Goal: Task Accomplishment & Management: Use online tool/utility

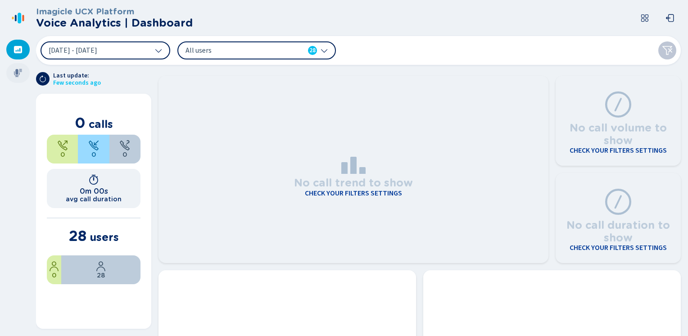
click at [19, 69] on icon at bounding box center [18, 72] width 9 height 9
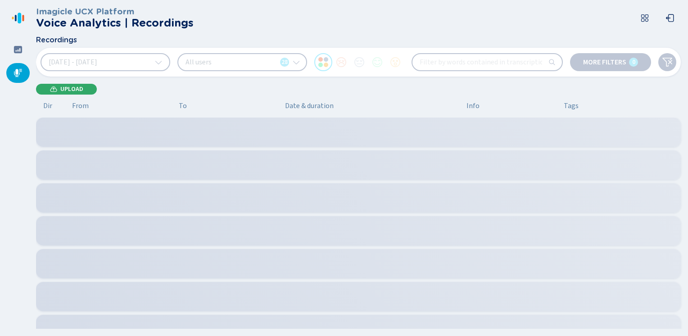
click at [78, 90] on span "Upload" at bounding box center [71, 89] width 23 height 7
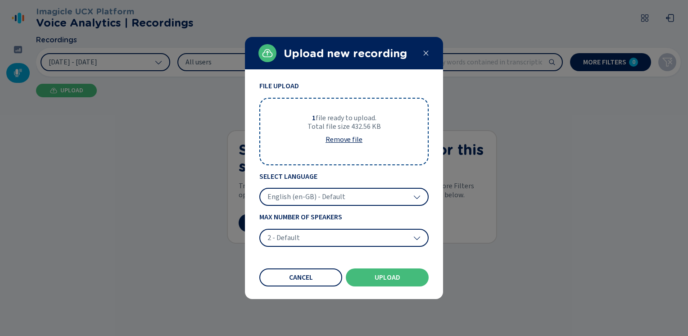
click at [296, 198] on span "English (en-GB) - Default" at bounding box center [307, 196] width 78 height 9
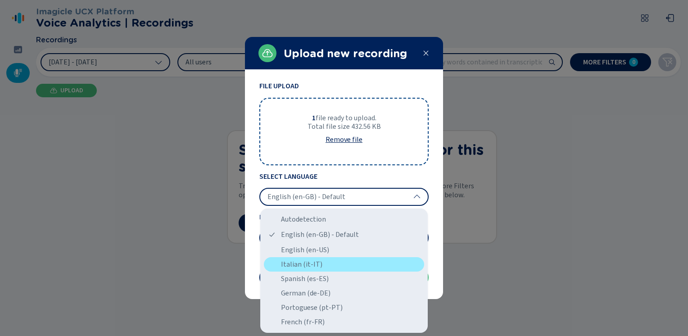
click at [291, 267] on div "Italian (it-IT)" at bounding box center [344, 264] width 160 height 14
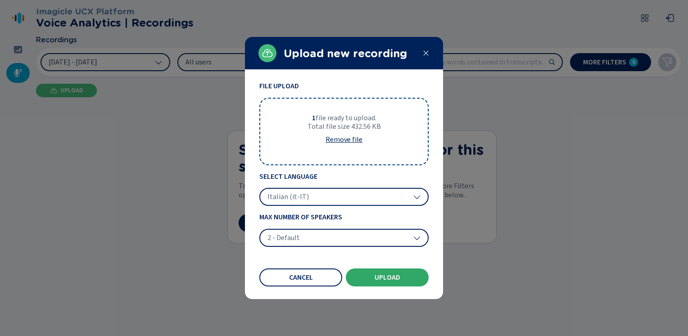
click at [380, 273] on button "Upload" at bounding box center [387, 278] width 83 height 18
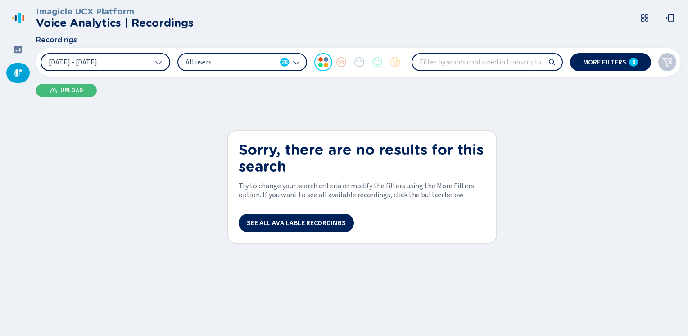
click at [140, 68] on button "[DATE] - [DATE]" at bounding box center [106, 62] width 130 height 18
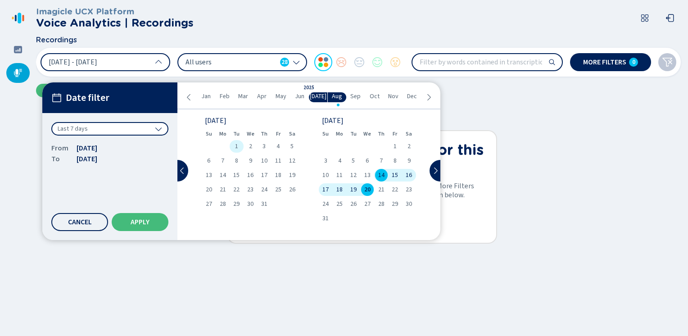
click at [232, 147] on div "1" at bounding box center [237, 146] width 14 height 13
click at [394, 144] on span "1" at bounding box center [395, 146] width 3 height 6
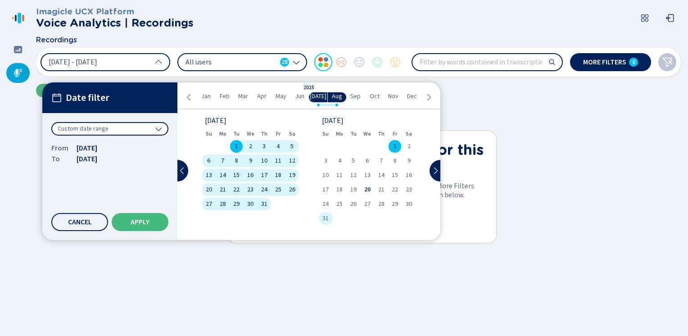
click at [322, 217] on div "31" at bounding box center [326, 218] width 14 height 13
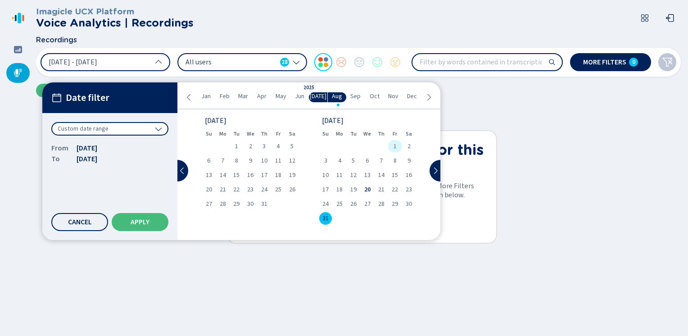
click at [397, 143] on div "1" at bounding box center [395, 146] width 14 height 13
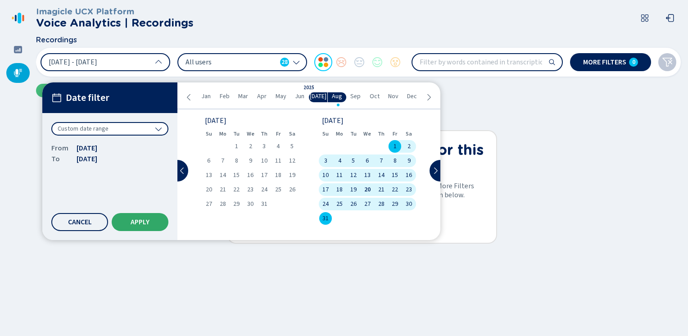
click at [142, 221] on span "Apply" at bounding box center [140, 222] width 19 height 7
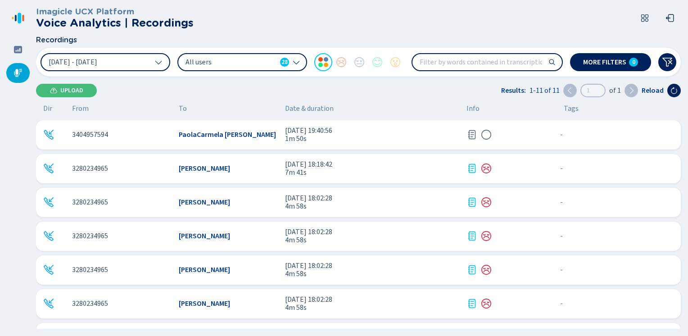
click at [472, 136] on icon at bounding box center [472, 134] width 11 height 11
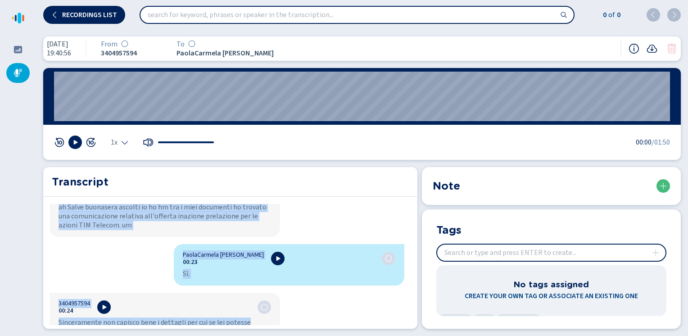
scroll to position [305, 0]
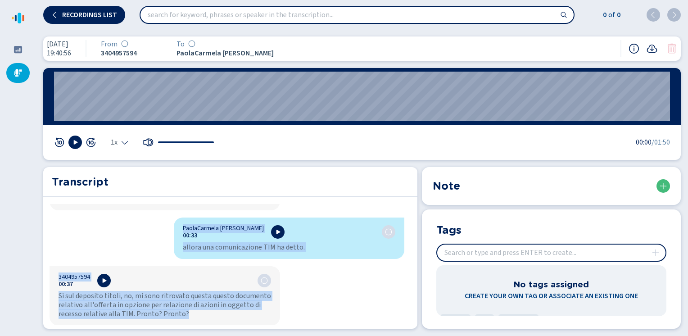
drag, startPoint x: 179, startPoint y: 214, endPoint x: 265, endPoint y: 355, distance: 165.4
click at [265, 336] on html "Please wait, loading app... Recordings list 0 of 0 [DATE] 19:40:56 From 3404957…" at bounding box center [344, 168] width 688 height 336
copy div "PaolaCarmela [PERSON_NAME] 00:02 Libra. Sono Paola. Come posso aiutarla? 340495…"
click at [15, 69] on icon at bounding box center [18, 72] width 9 height 9
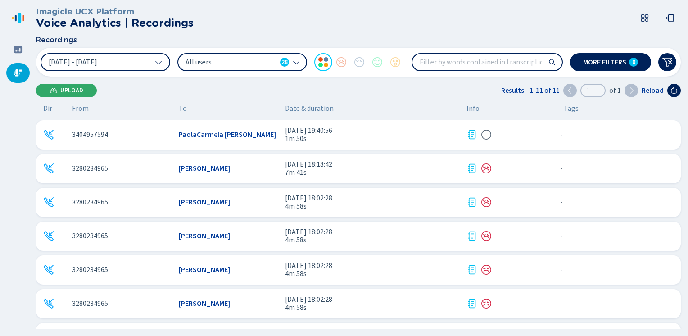
click at [64, 94] on span "Upload" at bounding box center [71, 90] width 23 height 7
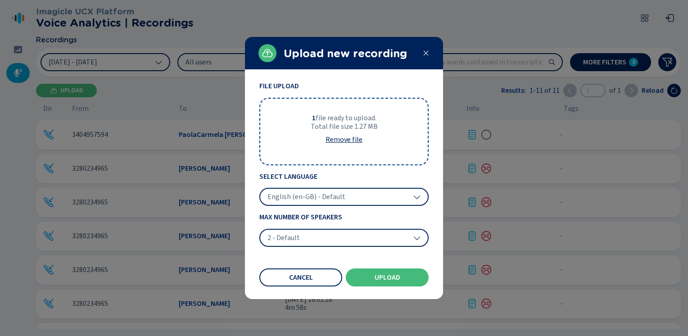
click at [303, 196] on span "English (en-GB) - Default" at bounding box center [307, 196] width 78 height 9
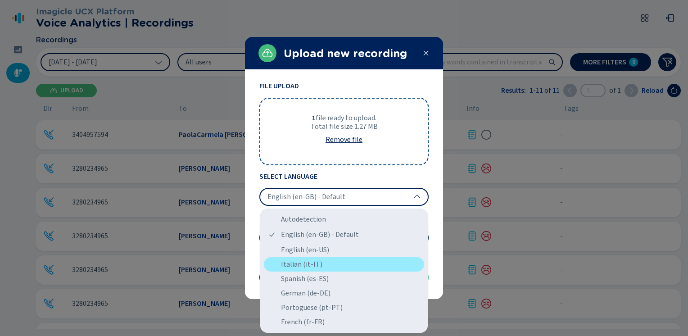
click at [292, 266] on div "Italian (it-IT)" at bounding box center [344, 264] width 160 height 14
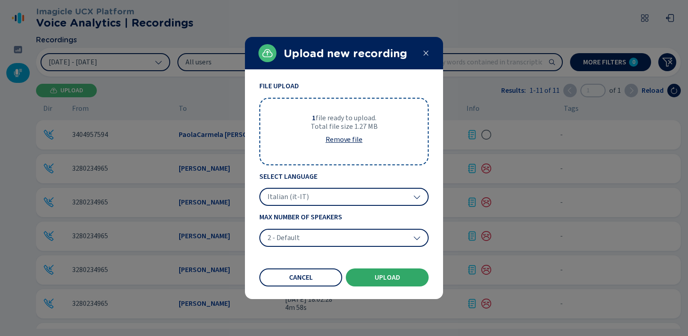
click at [378, 277] on span "Upload" at bounding box center [388, 277] width 26 height 7
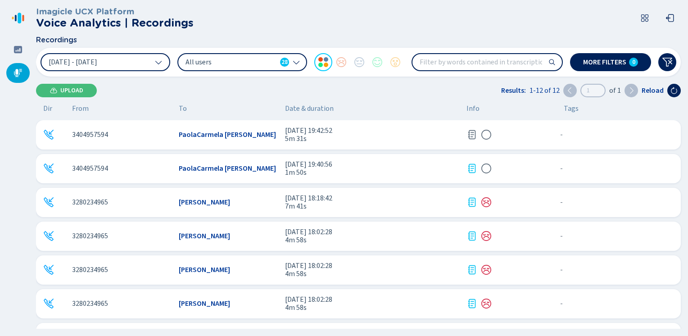
click at [470, 129] on icon at bounding box center [472, 134] width 11 height 11
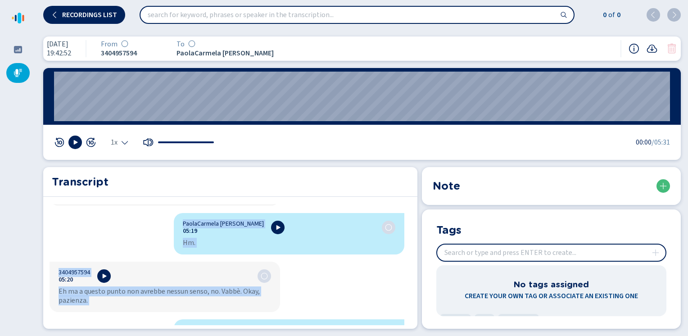
scroll to position [2483, 0]
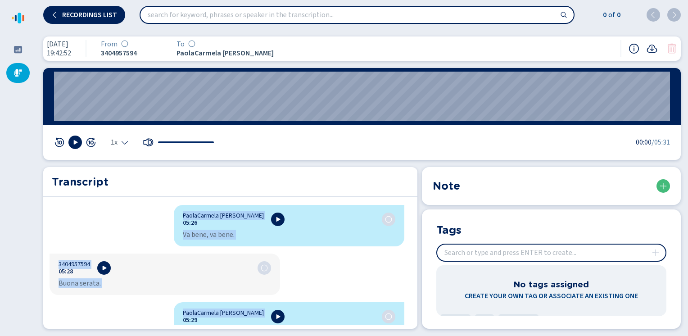
drag, startPoint x: 179, startPoint y: 214, endPoint x: 277, endPoint y: 317, distance: 142.5
click at [277, 317] on div "PaolaCarmela [PERSON_NAME] 00:01 Pronto Mi sente ancora Pronto? 3404957594 00:0…" at bounding box center [227, 264] width 368 height 121
copy div "LoremIpsumdo Sitametc 51:16 Adipis El seddo eiusmo Tempor? 0938751112 35:92 In …"
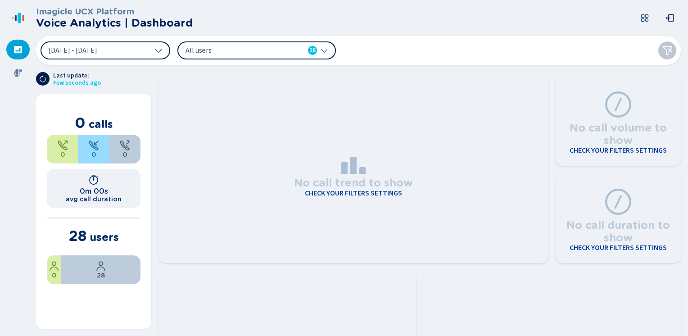
click at [42, 77] on icon at bounding box center [43, 79] width 6 height 7
click at [21, 71] on icon at bounding box center [18, 72] width 9 height 9
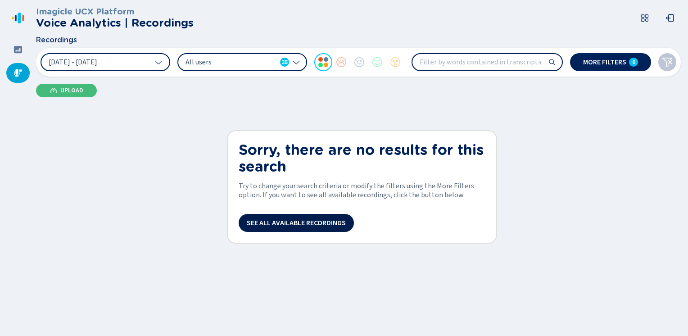
click at [287, 223] on span "See all available recordings" at bounding box center [296, 222] width 99 height 7
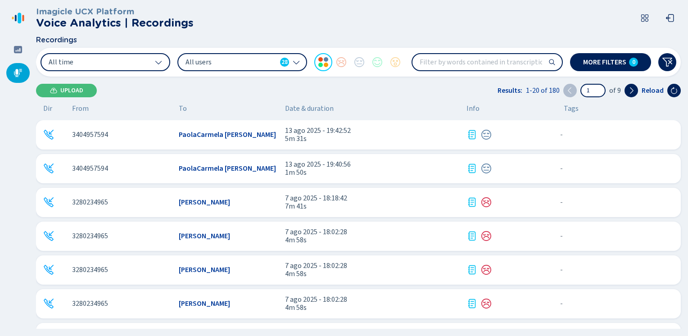
click at [225, 165] on span "PaolaCarmela [PERSON_NAME]" at bounding box center [227, 168] width 97 height 8
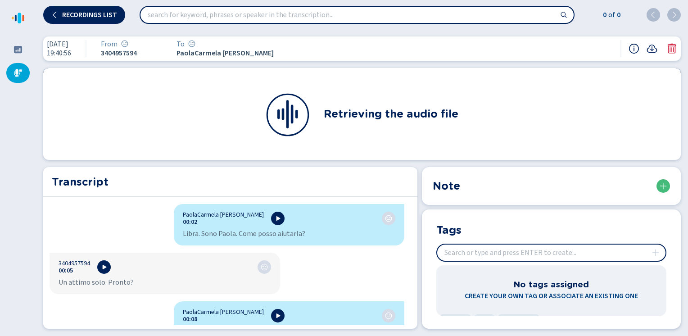
click at [18, 71] on icon at bounding box center [18, 72] width 9 height 9
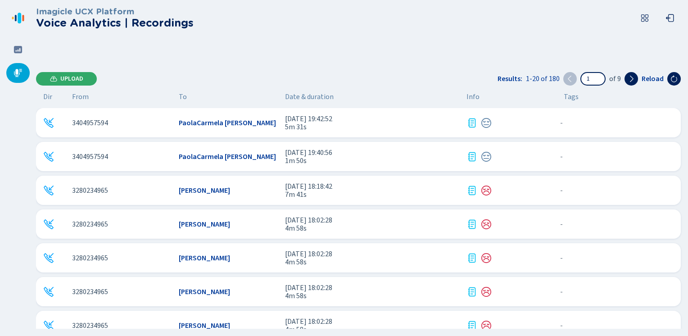
click at [79, 73] on button "Upload" at bounding box center [66, 79] width 61 height 14
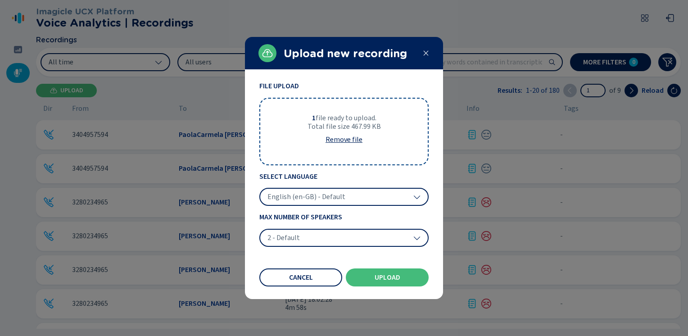
click at [294, 194] on span "English (en-GB) - Default" at bounding box center [307, 196] width 78 height 9
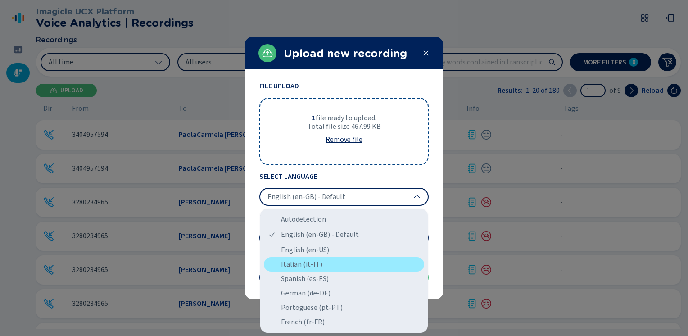
click at [294, 266] on div "Italian (it-IT)" at bounding box center [344, 264] width 160 height 14
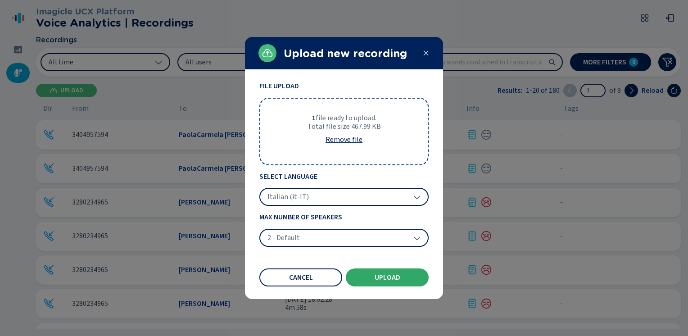
click at [401, 282] on button "Upload" at bounding box center [387, 278] width 83 height 18
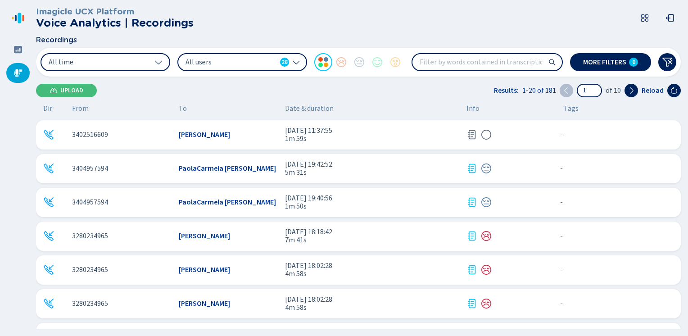
click at [472, 134] on icon at bounding box center [472, 134] width 11 height 11
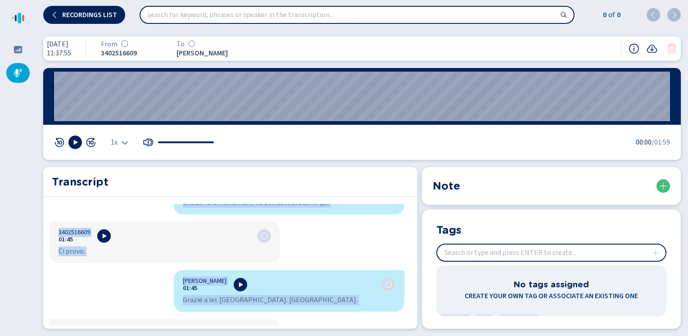
scroll to position [1527, 0]
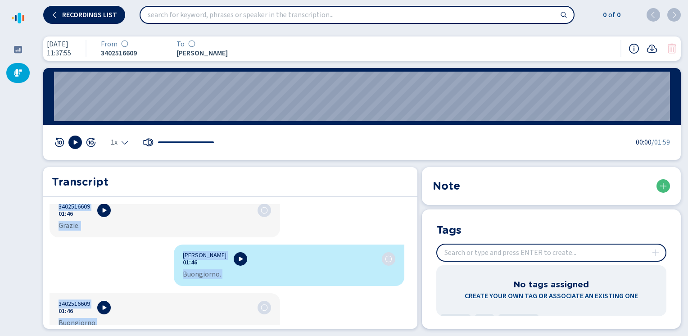
drag, startPoint x: 180, startPoint y: 214, endPoint x: 247, endPoint y: 355, distance: 157.0
click at [247, 336] on html "Please wait, loading app... Recordings list 0 of 0 14 ago 2025 11:37:55 From 34…" at bounding box center [344, 168] width 688 height 336
copy div "Gloria Giardino 00:01 Buongiorno. Sono Gloria. Come posso esserle utile? 340251…"
